Goal: Task Accomplishment & Management: Use online tool/utility

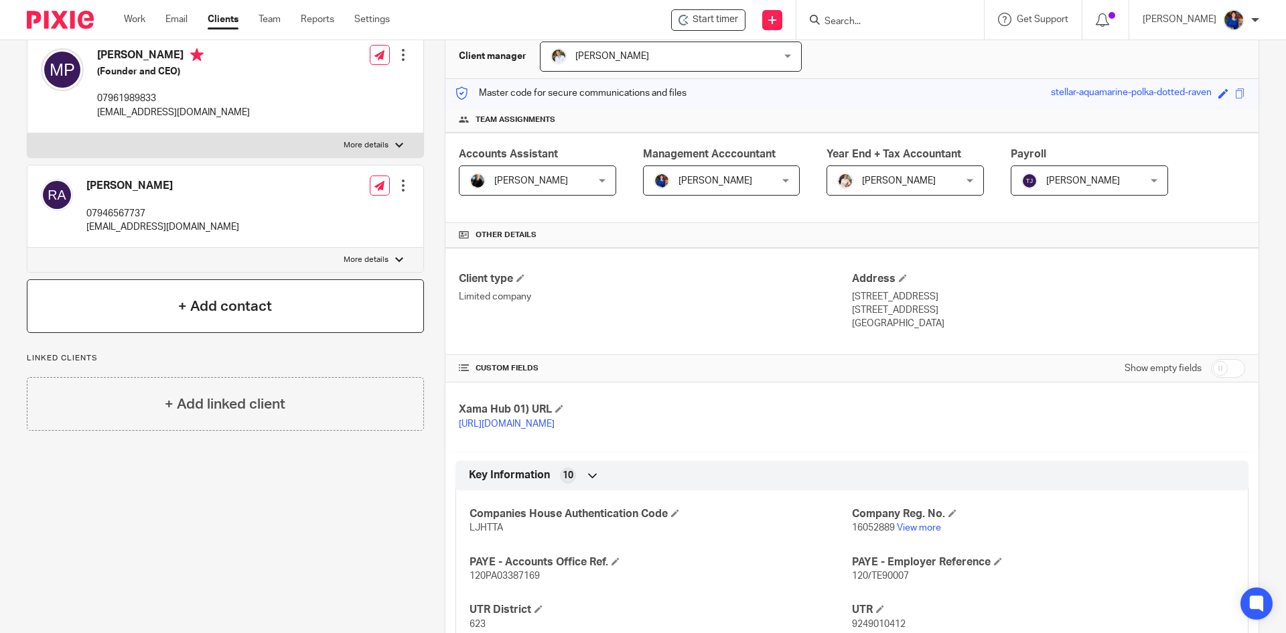
scroll to position [134, 0]
click at [279, 307] on div "+ Add contact" at bounding box center [225, 305] width 397 height 54
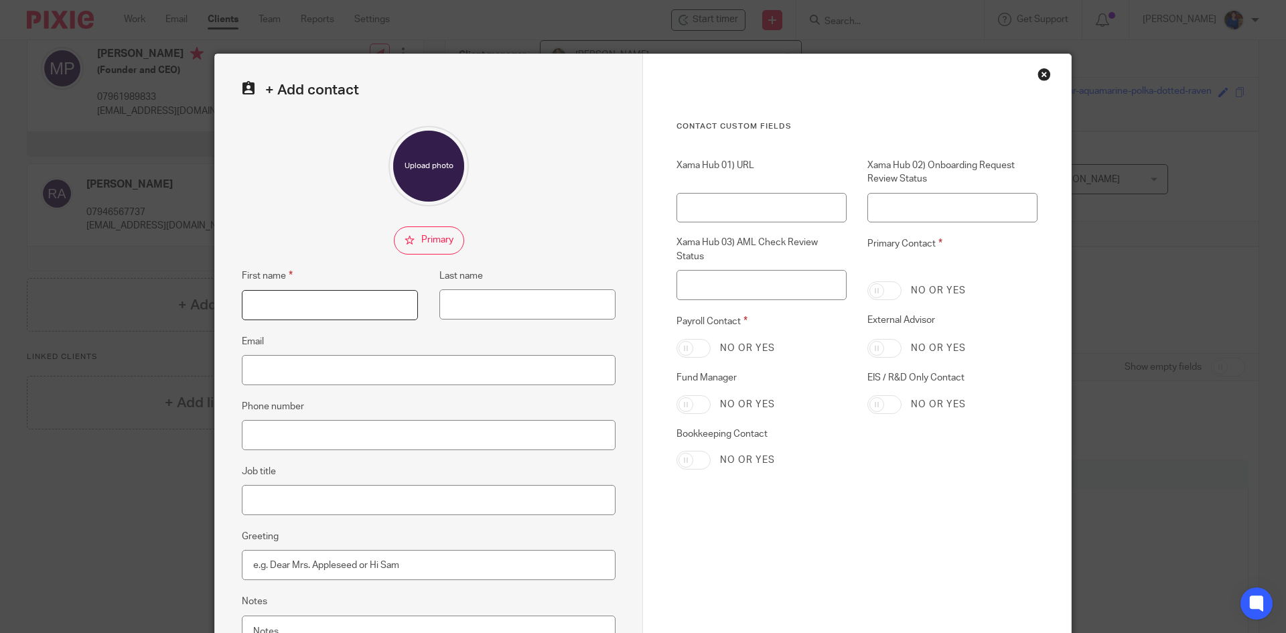
click at [314, 301] on input "First name" at bounding box center [330, 305] width 176 height 30
type input "Shona"
type input "Molyneux"
click at [301, 357] on input "Email" at bounding box center [429, 370] width 374 height 30
type input "s.molyneux@elcella.com"
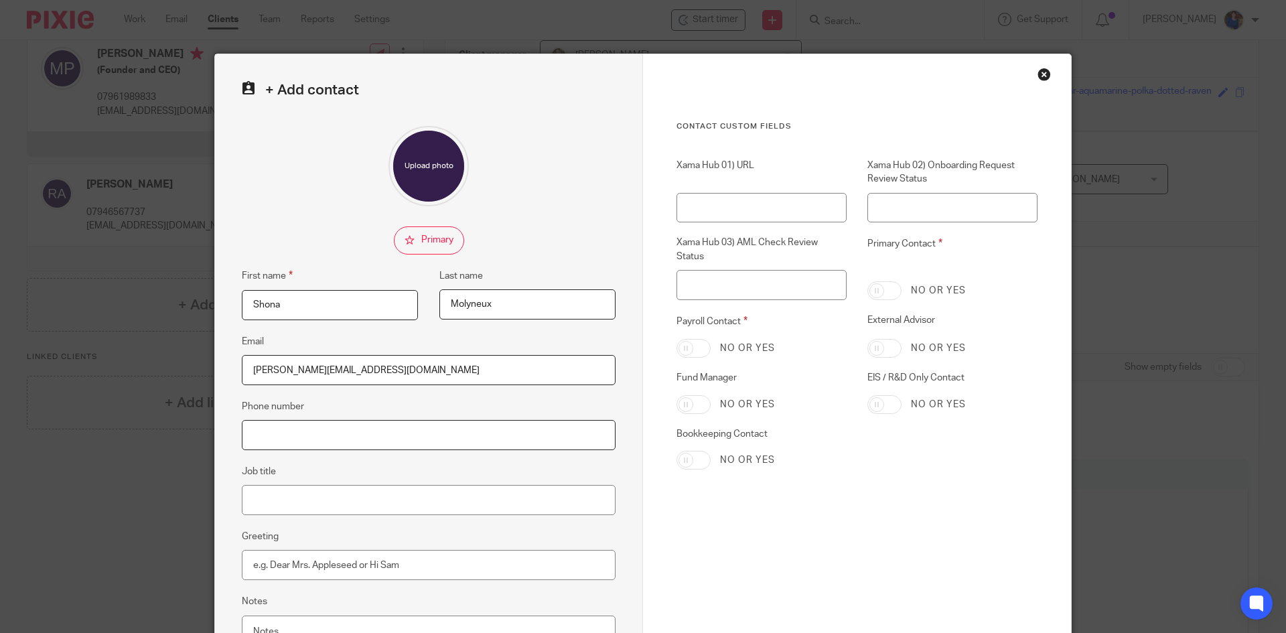
scroll to position [126, 0]
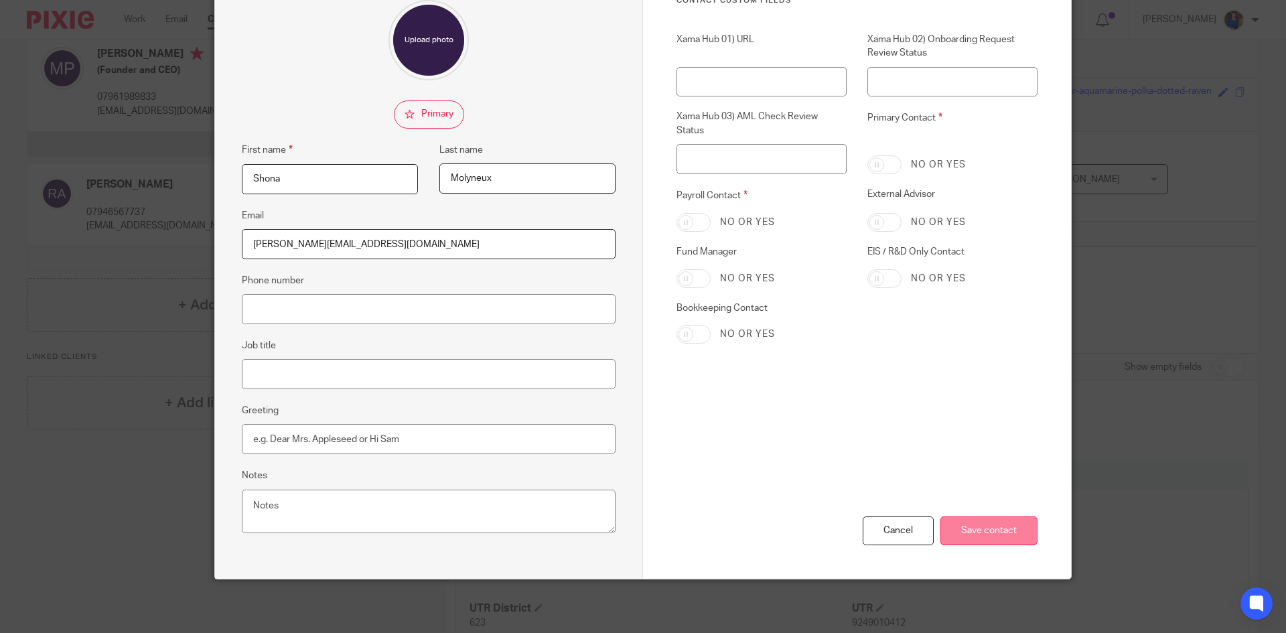
click at [978, 530] on input "Save contact" at bounding box center [988, 530] width 97 height 29
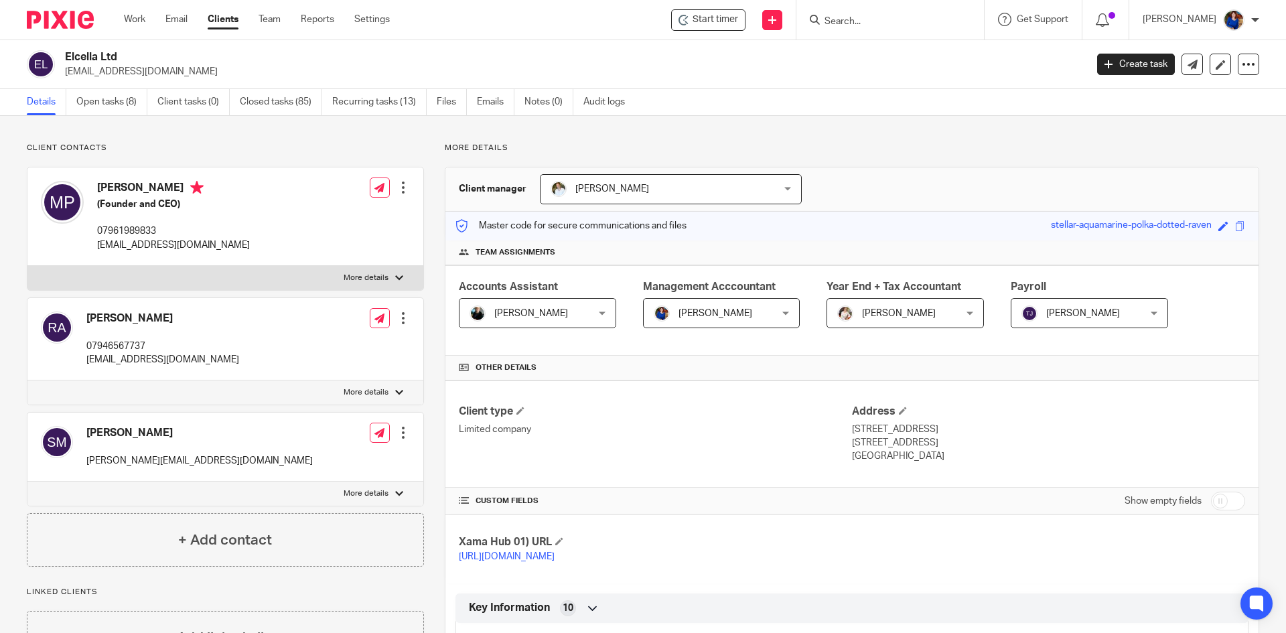
click at [848, 19] on input "Search" at bounding box center [883, 22] width 121 height 12
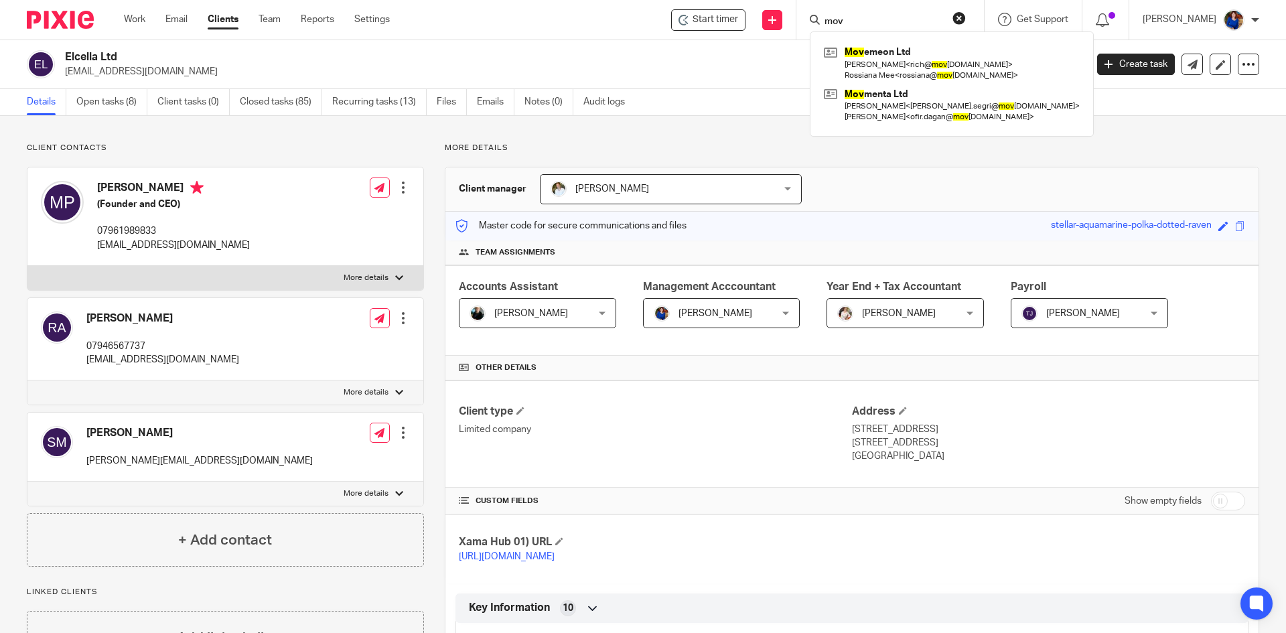
type input "mov"
click button "submit" at bounding box center [0, 0] width 0 height 0
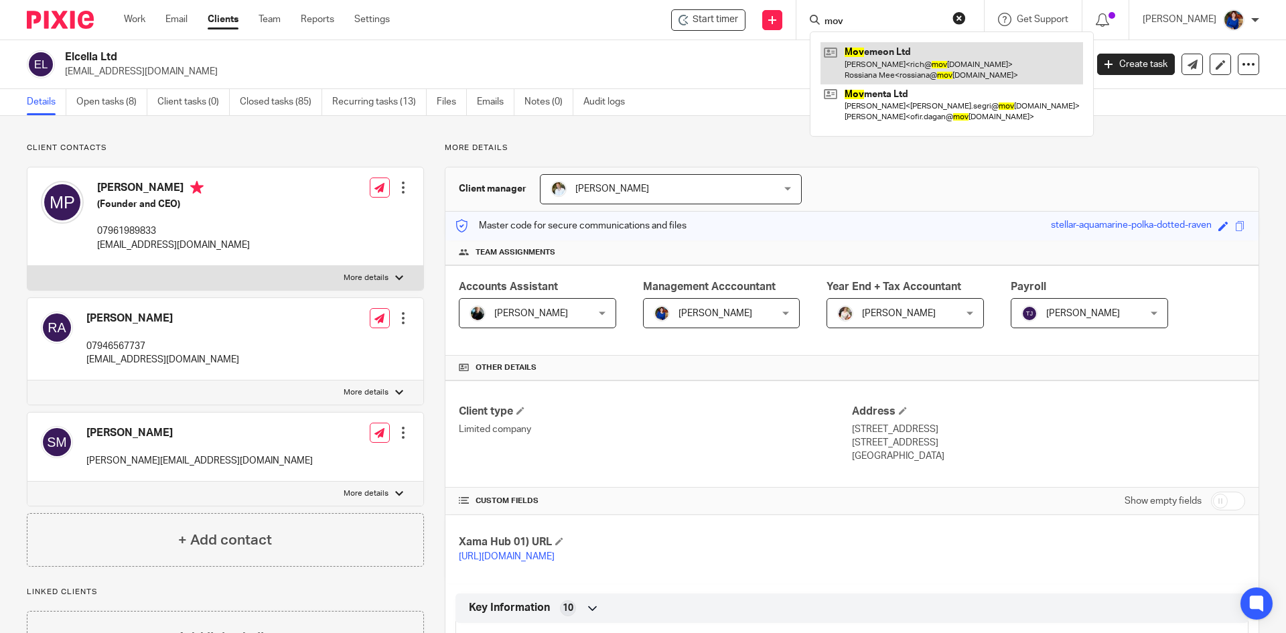
click at [873, 52] on link at bounding box center [951, 63] width 262 height 42
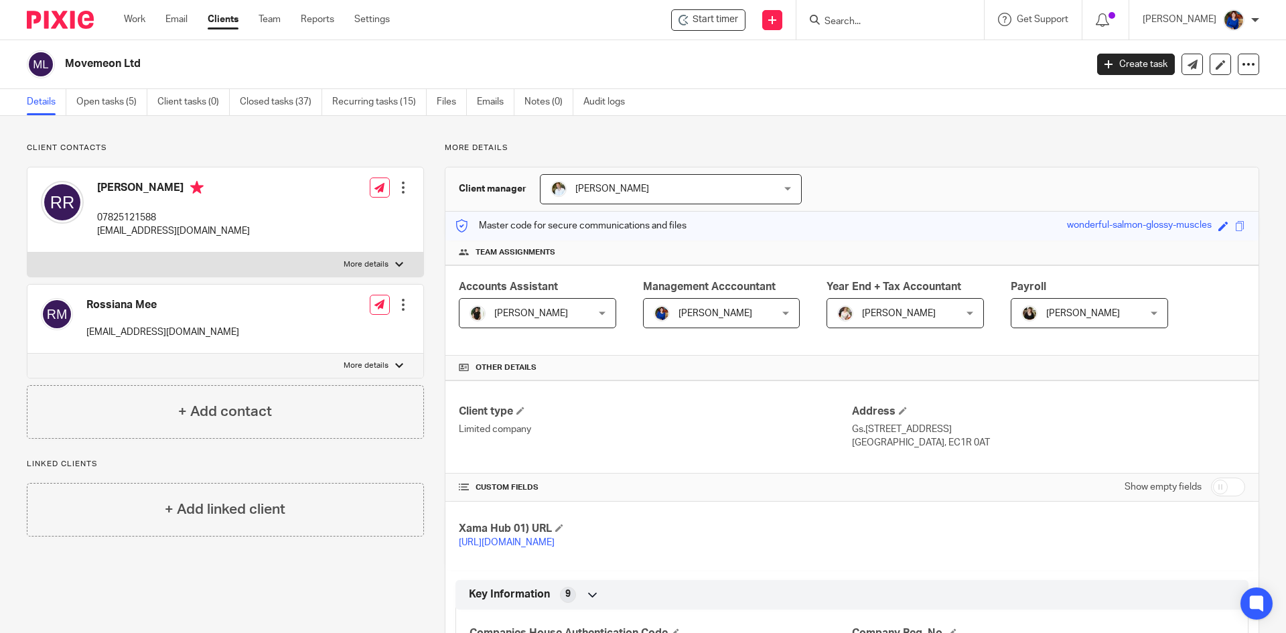
click at [598, 313] on div "Janice Tang Janice Tang" at bounding box center [537, 313] width 157 height 30
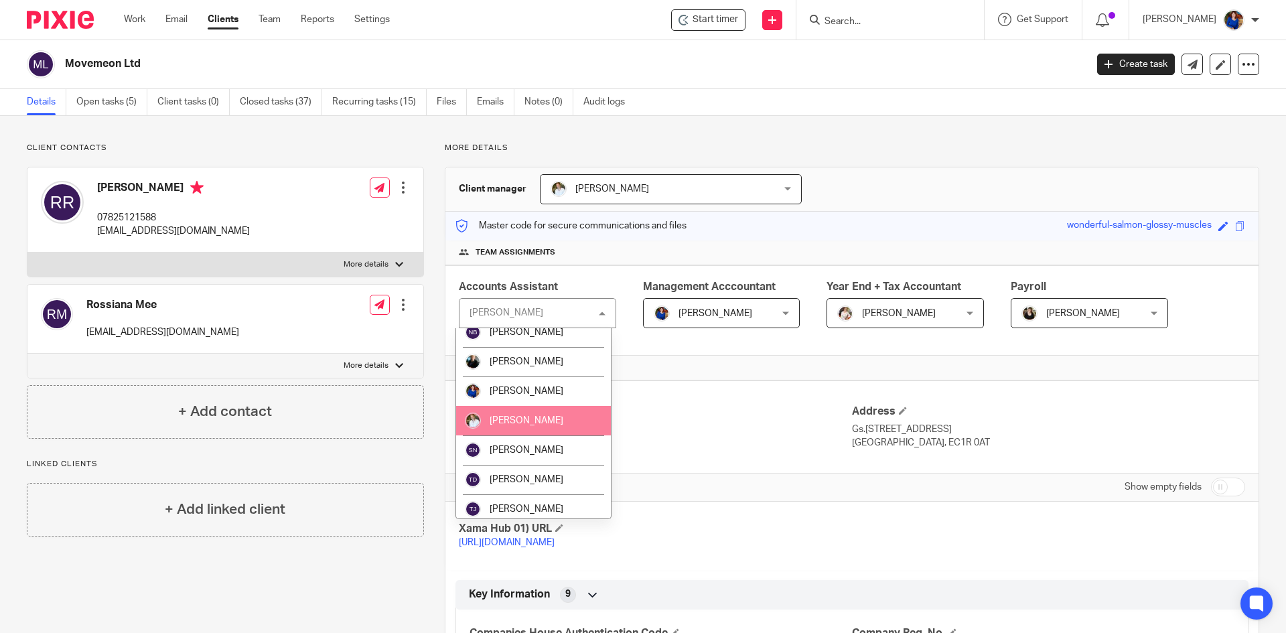
scroll to position [448, 0]
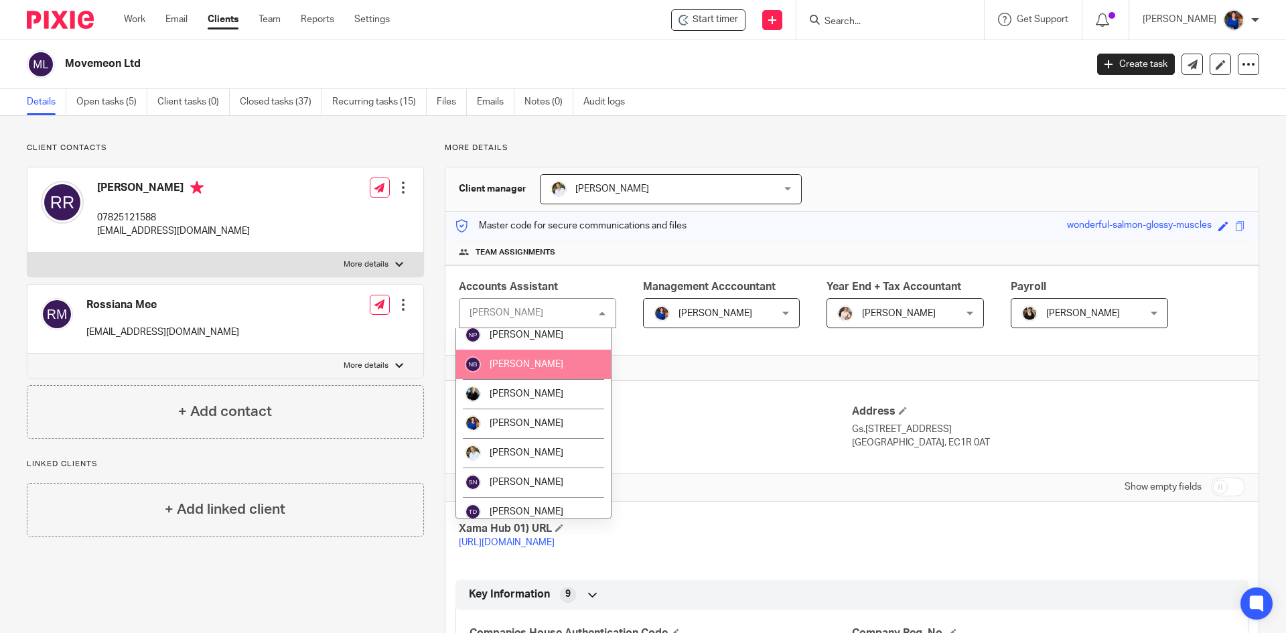
click at [543, 369] on li "[PERSON_NAME]" at bounding box center [533, 364] width 155 height 29
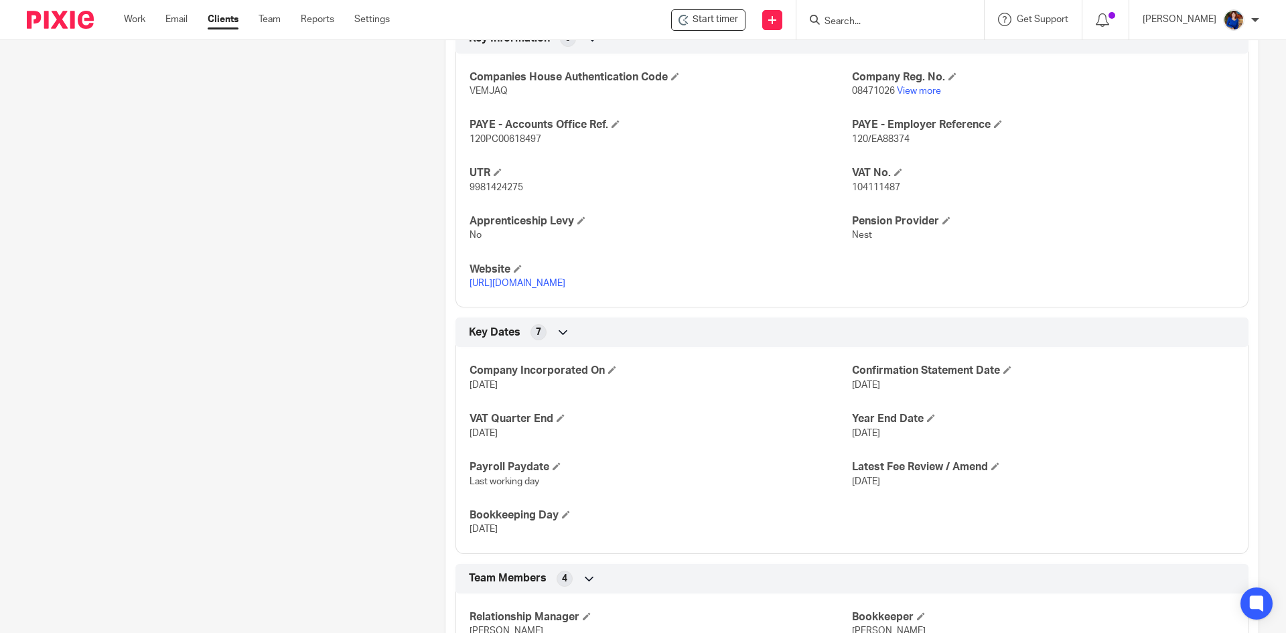
scroll to position [757, 0]
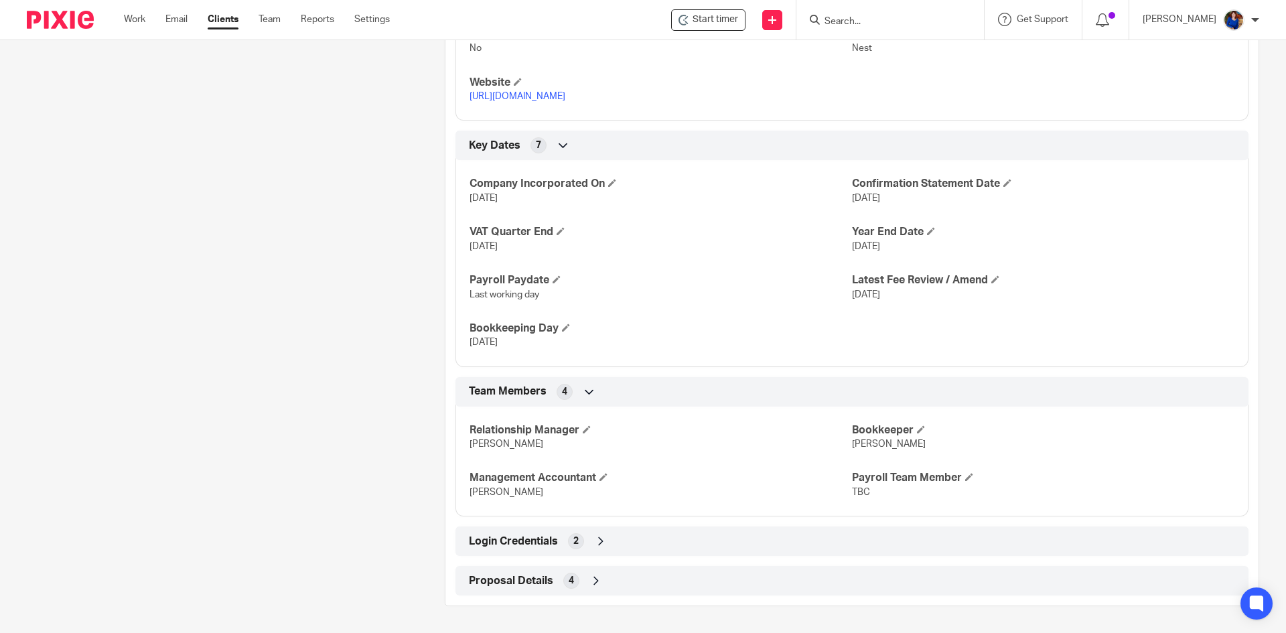
click at [591, 583] on icon at bounding box center [595, 580] width 13 height 13
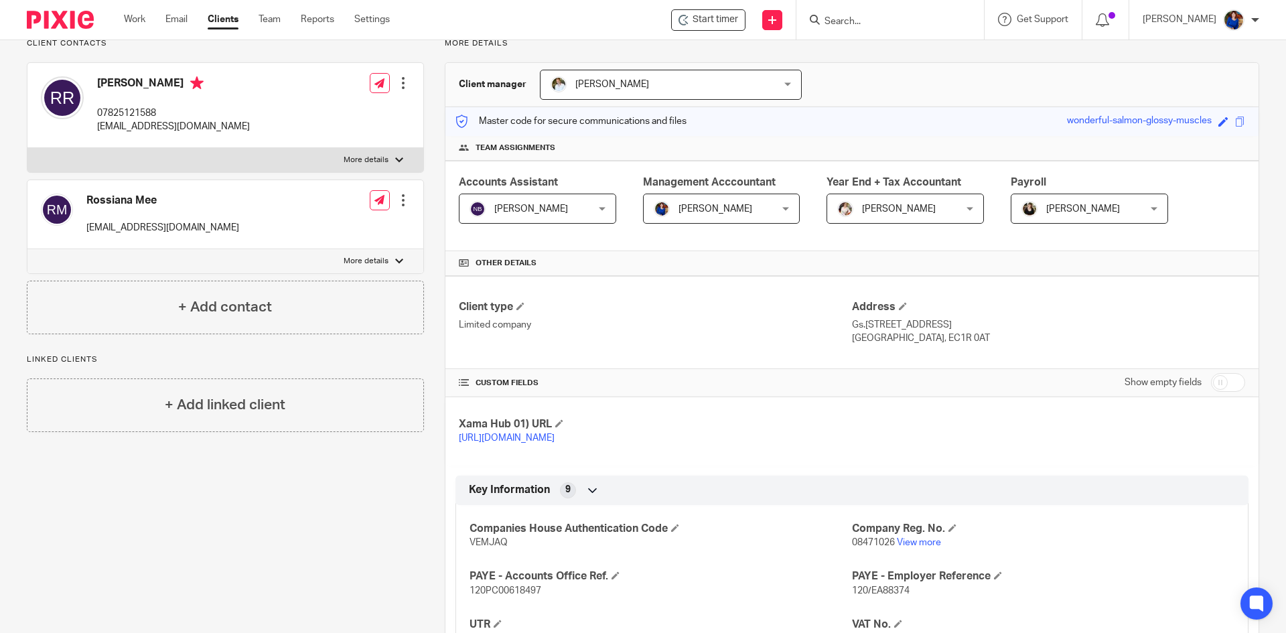
scroll to position [104, 0]
click at [133, 17] on link "Work" at bounding box center [134, 19] width 21 height 13
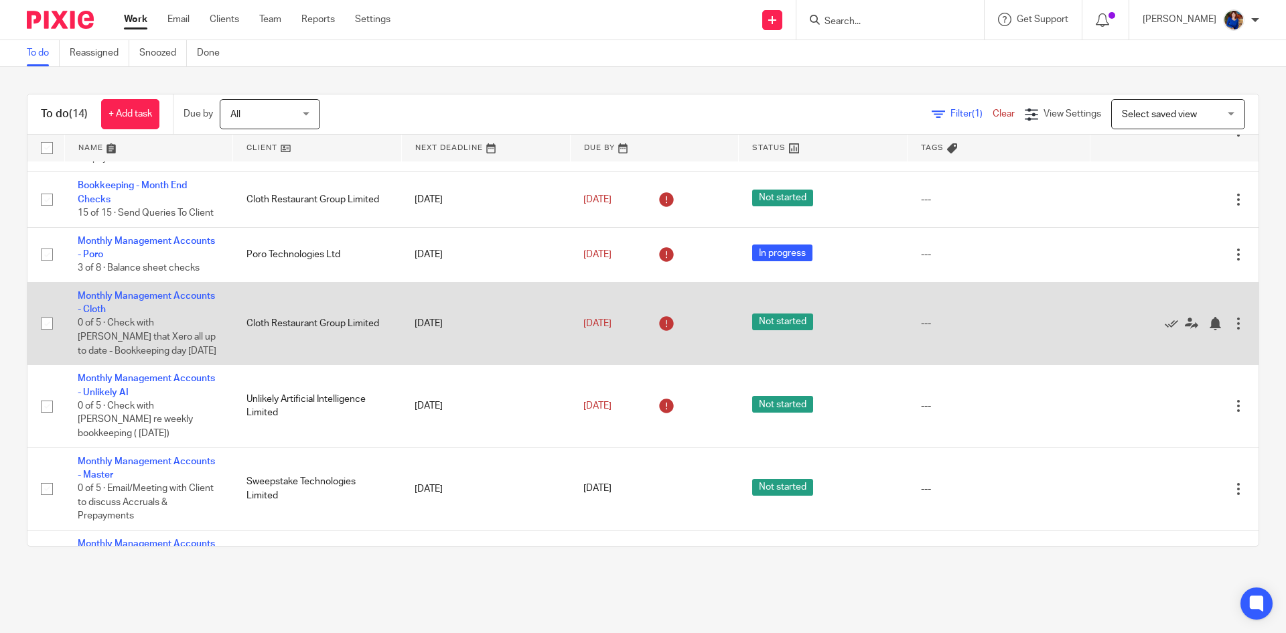
scroll to position [131, 0]
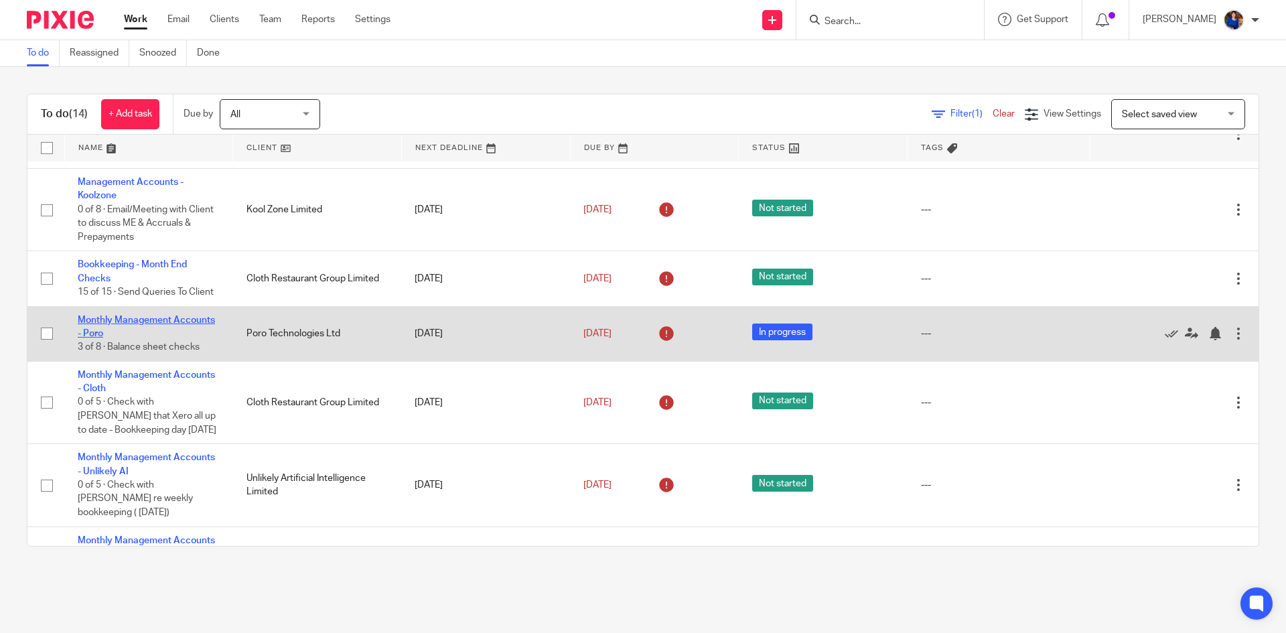
click at [151, 315] on link "Monthly Management Accounts - Poro" at bounding box center [146, 326] width 137 height 23
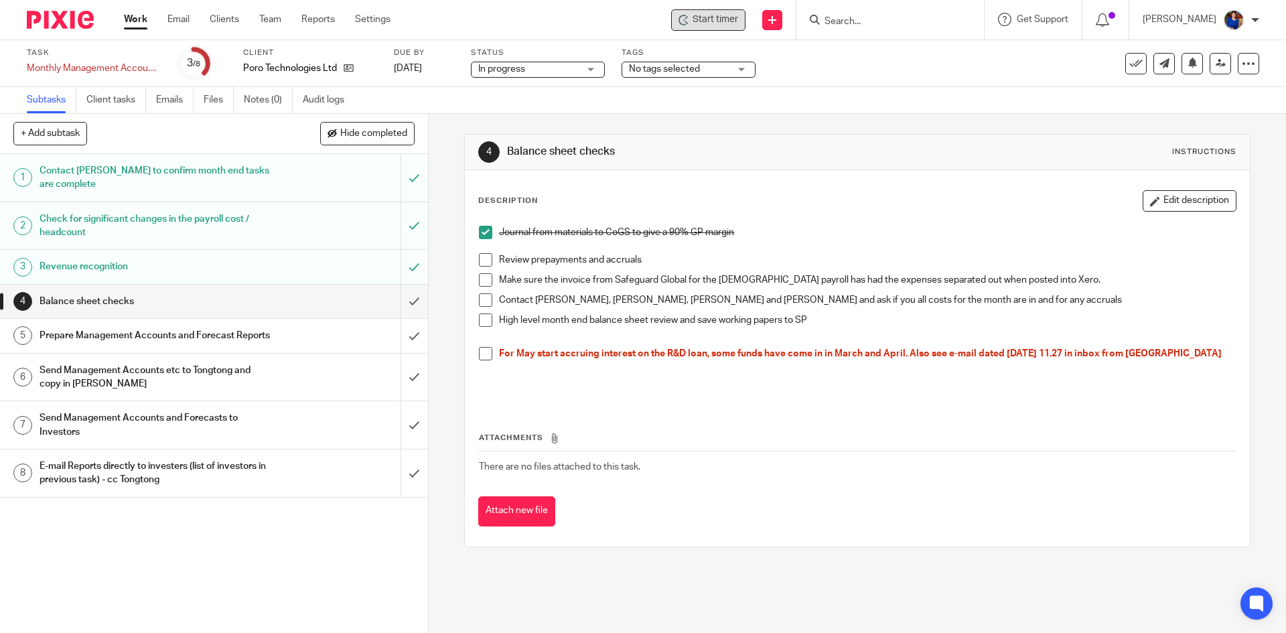
click at [714, 14] on span "Start timer" at bounding box center [715, 20] width 46 height 14
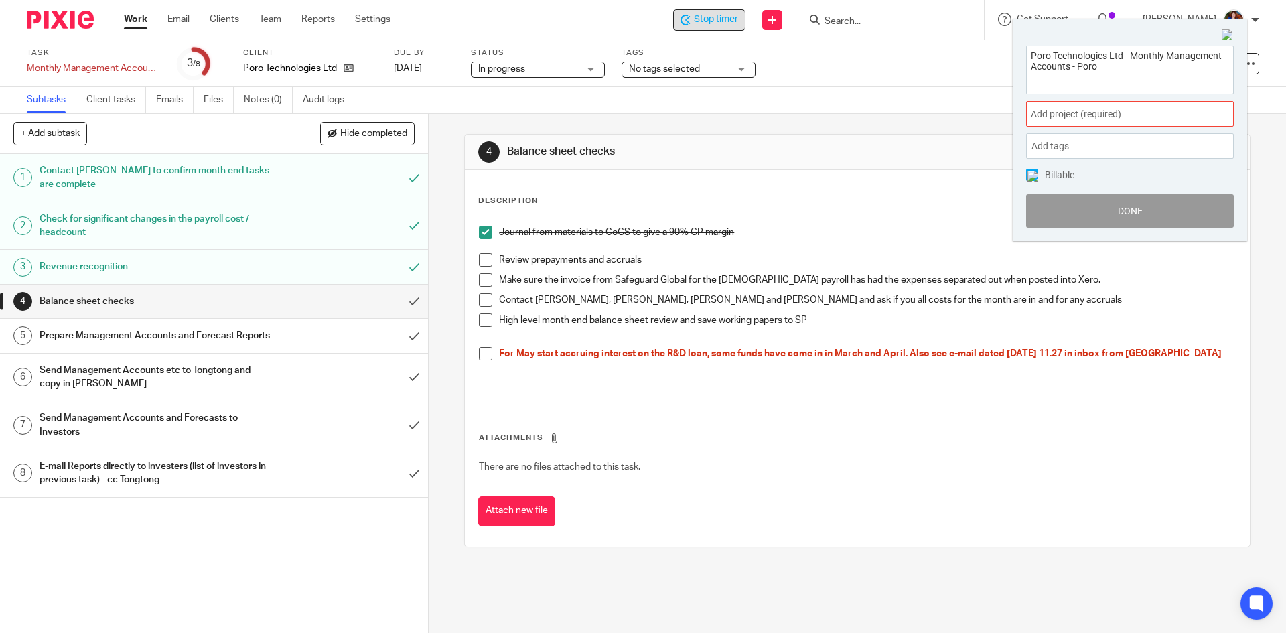
click at [1068, 110] on span "Add project (required) :" at bounding box center [1115, 114] width 169 height 14
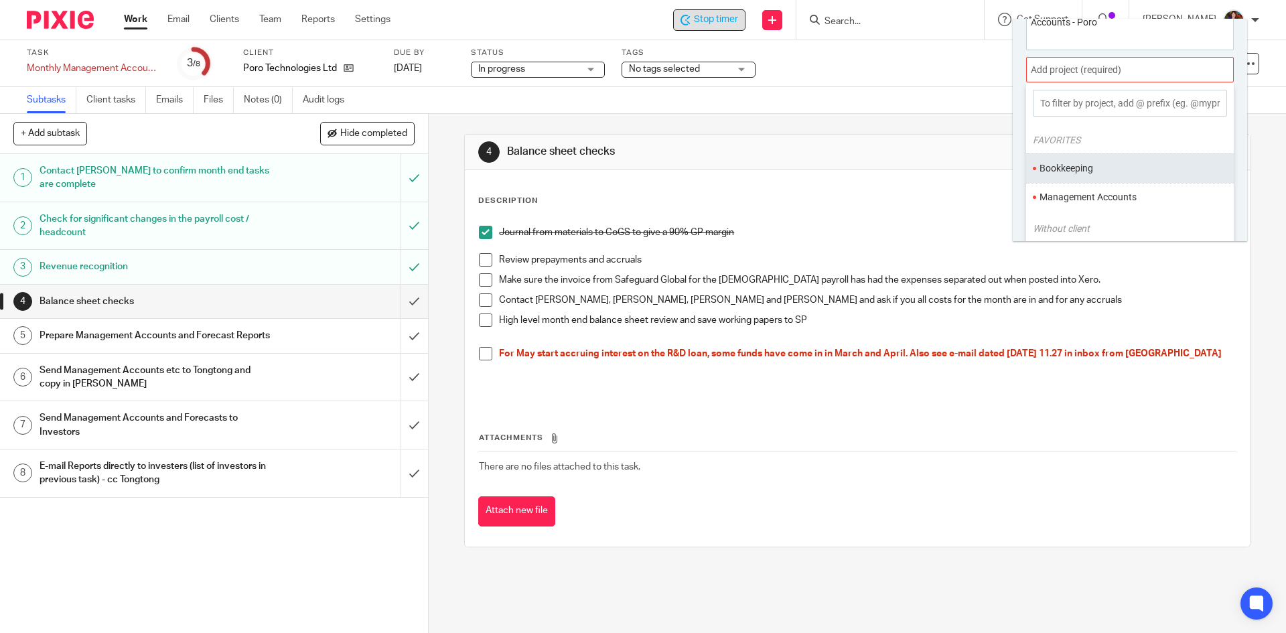
scroll to position [66, 0]
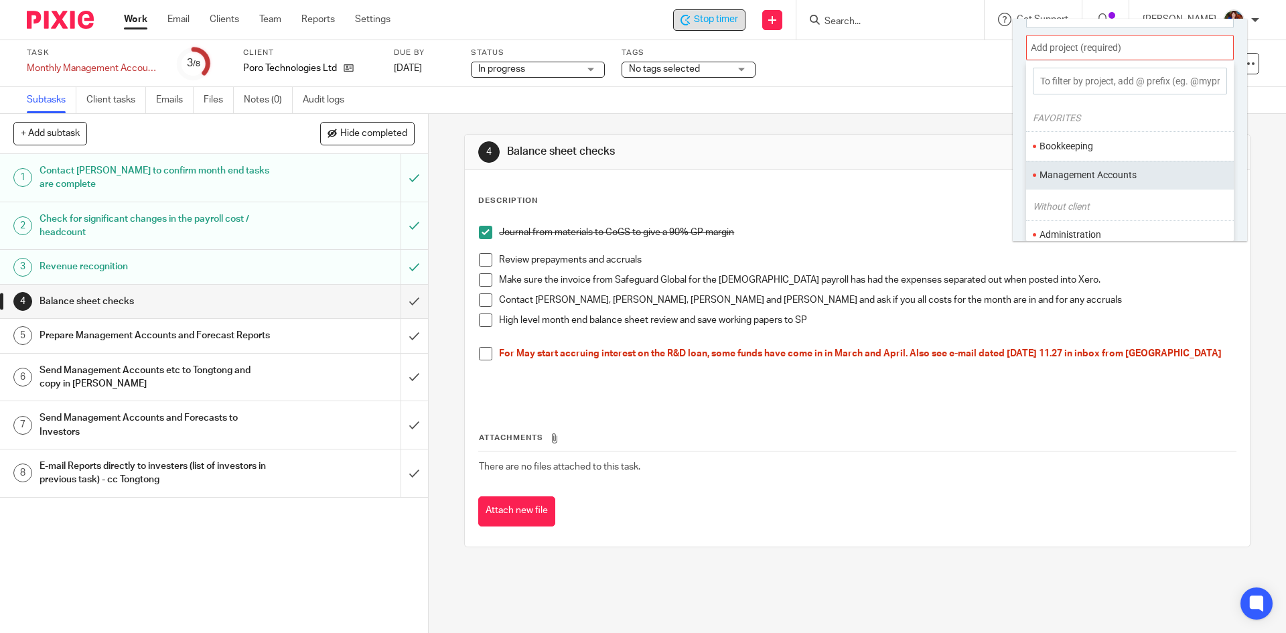
click at [1072, 174] on li "Management Accounts" at bounding box center [1126, 175] width 175 height 14
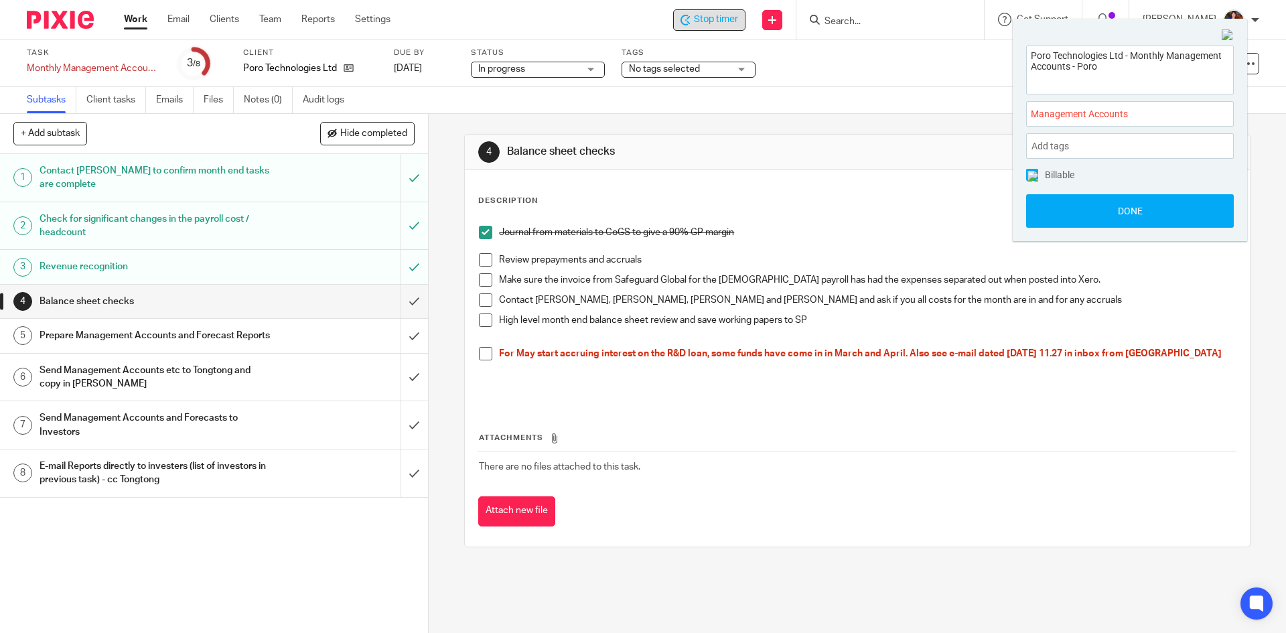
scroll to position [0, 0]
click at [1031, 173] on img at bounding box center [1032, 176] width 11 height 11
click at [1051, 212] on button "Done" at bounding box center [1130, 210] width 208 height 33
